Goal: Task Accomplishment & Management: Use online tool/utility

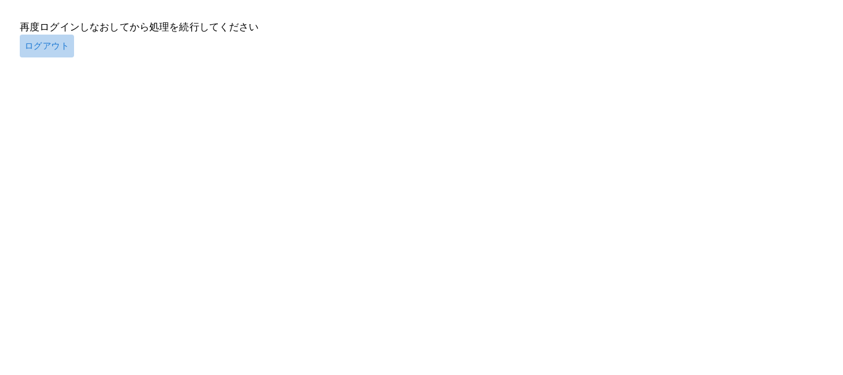
click at [54, 46] on button "ログアウト" at bounding box center [47, 46] width 54 height 23
